Goal: Check status: Check status

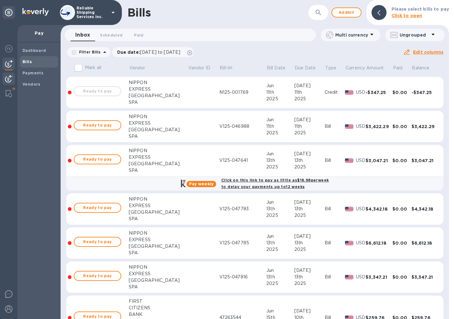
click at [11, 78] on img at bounding box center [9, 79] width 8 height 8
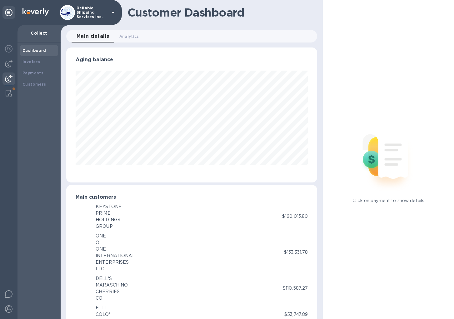
scroll to position [312517, 312404]
click at [40, 76] on div "Payments" at bounding box center [39, 73] width 38 height 11
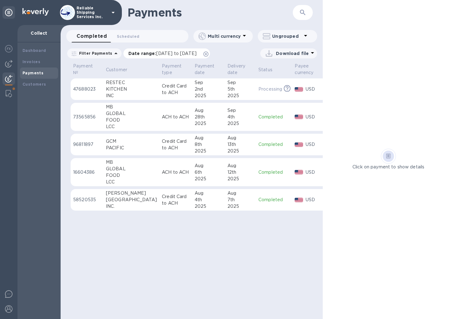
click at [209, 54] on icon at bounding box center [206, 54] width 5 height 5
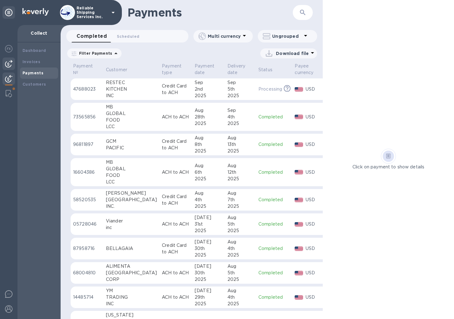
click at [5, 60] on img at bounding box center [9, 64] width 8 height 8
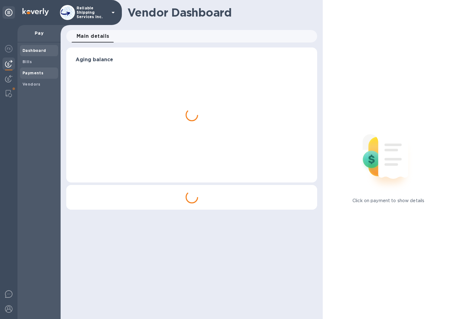
click at [31, 74] on b "Payments" at bounding box center [33, 73] width 21 height 5
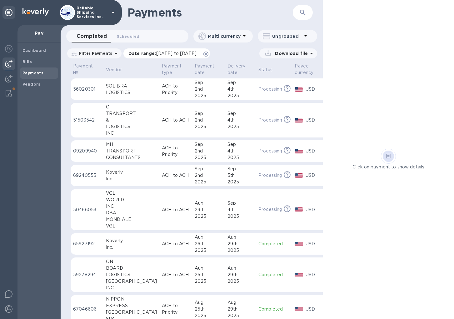
click at [209, 54] on icon at bounding box center [206, 54] width 5 height 5
click at [130, 123] on div "LOGISTICS" at bounding box center [131, 126] width 51 height 7
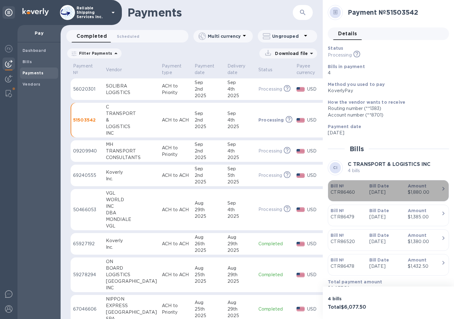
click at [398, 191] on p "[DATE]" at bounding box center [386, 192] width 33 height 7
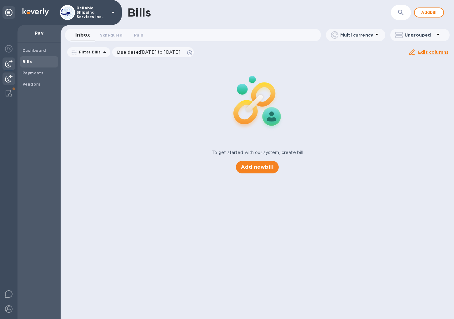
click at [10, 78] on img at bounding box center [9, 79] width 8 height 8
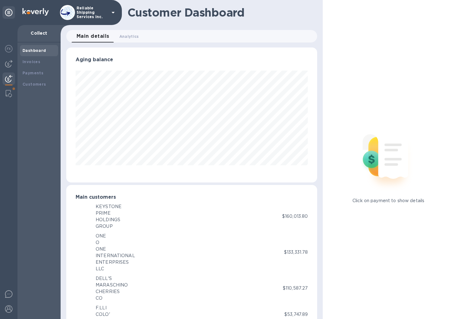
scroll to position [312517, 312404]
click at [50, 70] on div "Payments" at bounding box center [39, 73] width 33 height 6
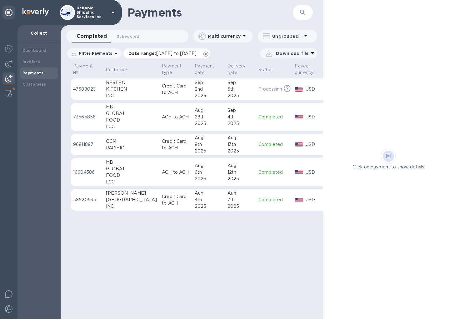
click at [209, 55] on icon at bounding box center [206, 54] width 5 height 5
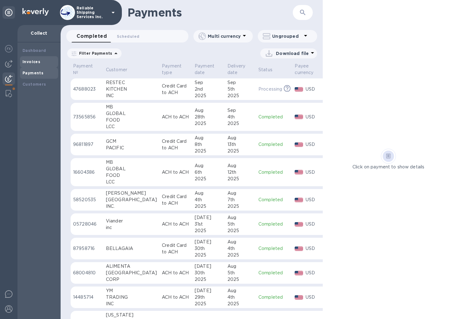
click at [32, 62] on b "Invoices" at bounding box center [32, 61] width 18 height 5
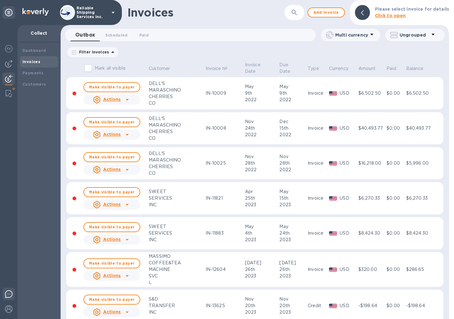
click at [10, 294] on img at bounding box center [9, 294] width 8 height 8
click at [11, 308] on img at bounding box center [9, 309] width 8 height 8
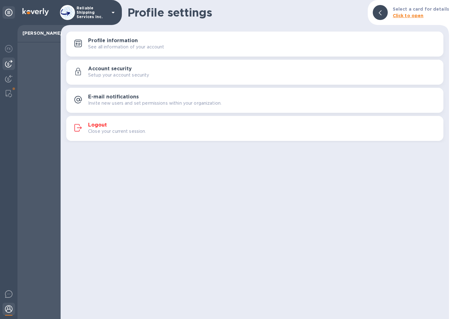
click at [8, 64] on img at bounding box center [9, 64] width 8 height 8
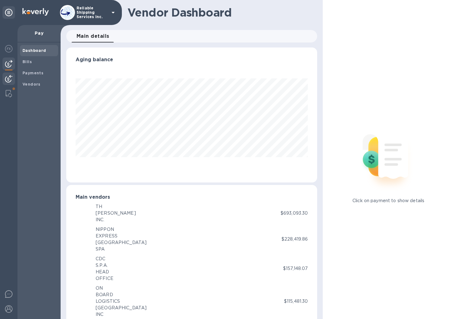
click at [10, 78] on img at bounding box center [9, 79] width 8 height 8
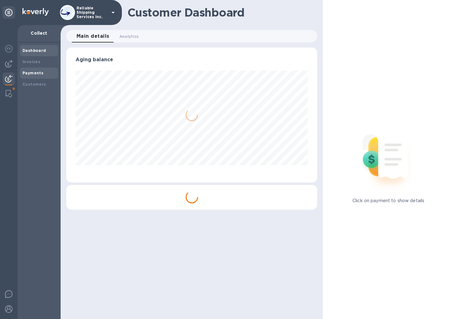
scroll to position [135, 251]
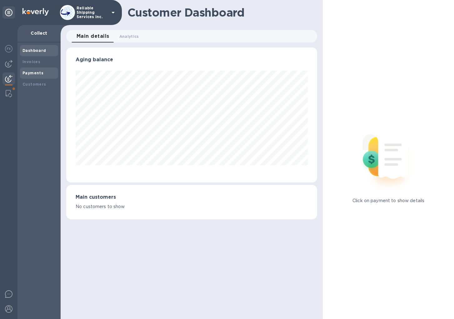
click at [35, 73] on b "Payments" at bounding box center [33, 73] width 21 height 5
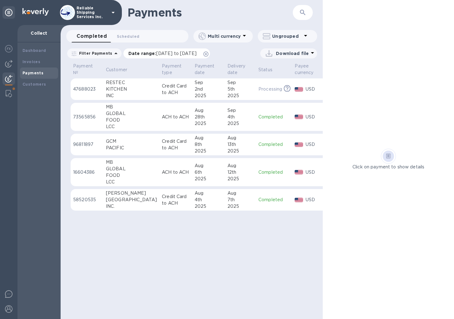
click at [209, 53] on icon at bounding box center [206, 54] width 5 height 5
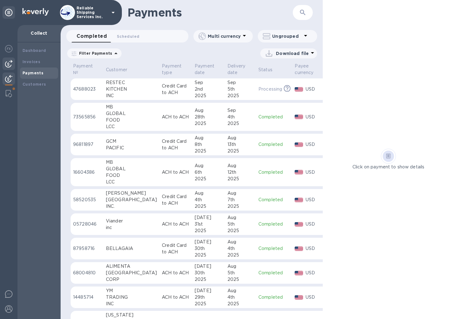
click at [11, 63] on img at bounding box center [9, 64] width 8 height 8
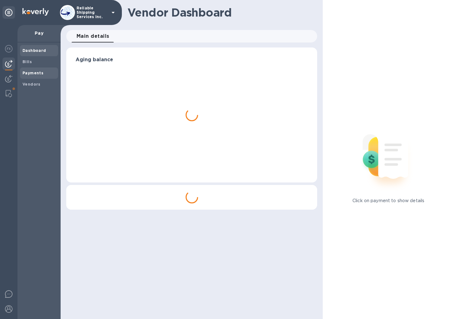
click at [46, 75] on span "Payments" at bounding box center [39, 73] width 33 height 6
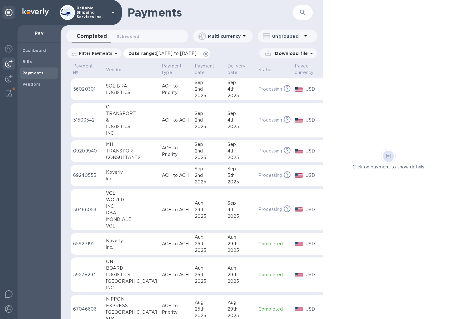
click at [209, 54] on icon at bounding box center [206, 54] width 5 height 5
click at [162, 118] on p "ACH to ACH" at bounding box center [176, 120] width 28 height 7
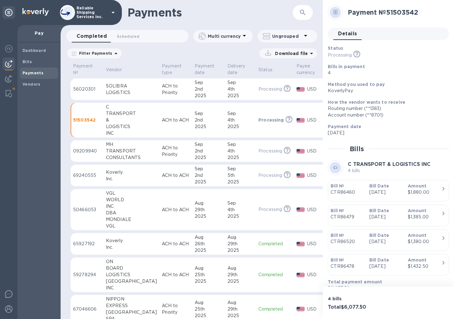
click at [228, 117] on div "4th" at bounding box center [241, 120] width 26 height 7
click at [11, 81] on img at bounding box center [9, 79] width 8 height 8
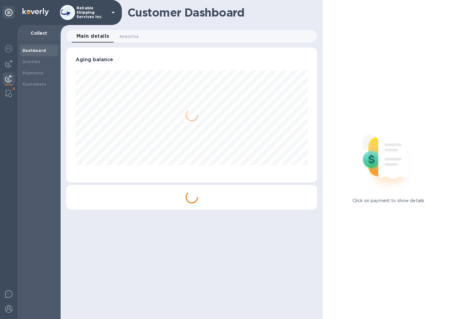
scroll to position [135, 251]
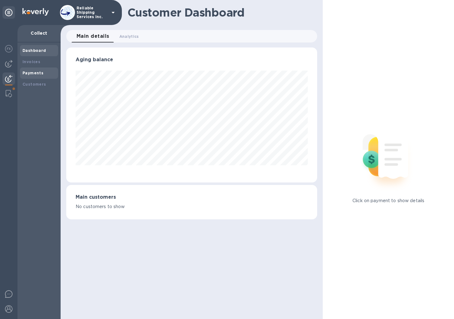
click at [26, 74] on b "Payments" at bounding box center [33, 73] width 21 height 5
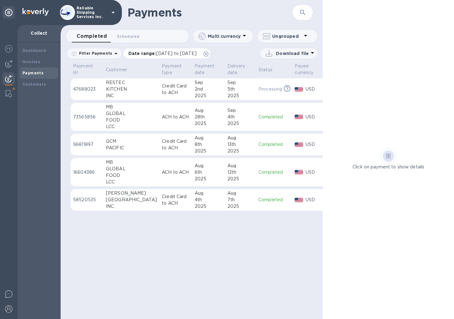
click at [209, 54] on icon at bounding box center [206, 54] width 5 height 5
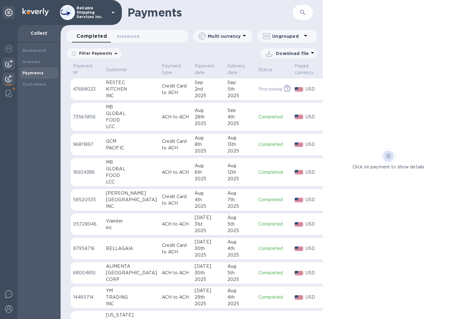
click at [14, 66] on div at bounding box center [9, 64] width 13 height 13
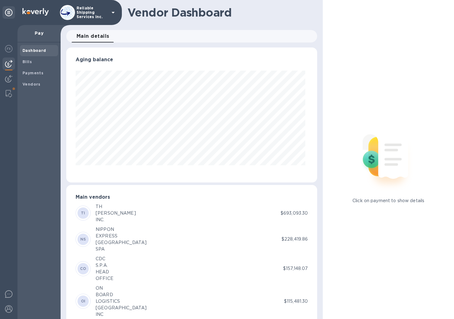
scroll to position [135, 249]
click at [35, 75] on b "Payments" at bounding box center [33, 73] width 21 height 5
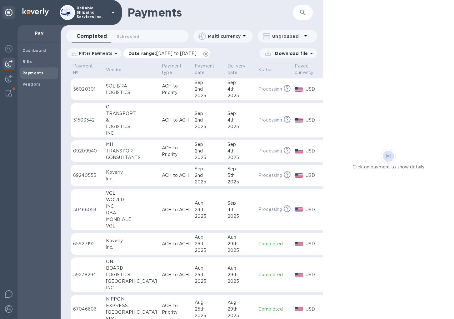
click at [209, 54] on icon at bounding box center [206, 54] width 5 height 5
click at [266, 126] on td "Processing This payment is under compliance review, which may take up to 3 busi…" at bounding box center [274, 120] width 36 height 35
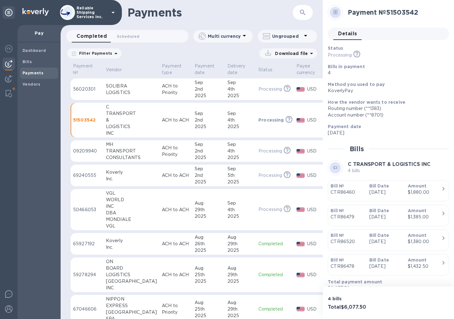
click at [166, 117] on td "ACH to ACH" at bounding box center [175, 120] width 33 height 35
